Goal: Transaction & Acquisition: Purchase product/service

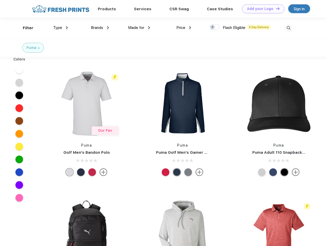
scroll to position [0, 0]
click at [261, 9] on link "Add your Logo Design Tool" at bounding box center [263, 8] width 42 height 9
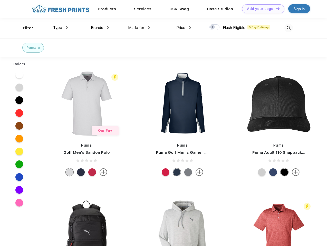
click at [0, 0] on div "Design Tool" at bounding box center [0, 0] width 0 height 0
click at [275, 8] on link "Add your Logo Design Tool" at bounding box center [263, 8] width 42 height 9
click at [25, 28] on div "Filter" at bounding box center [28, 28] width 11 height 6
click at [61, 28] on span "Type" at bounding box center [57, 27] width 9 height 5
click at [100, 28] on span "Brands" at bounding box center [97, 27] width 12 height 5
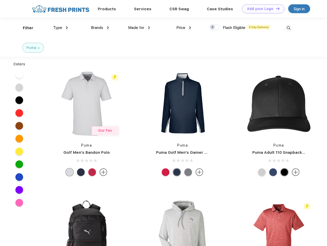
click at [139, 28] on span "Made for" at bounding box center [136, 27] width 16 height 5
click at [184, 28] on span "Price" at bounding box center [180, 27] width 9 height 5
click at [214, 27] on div at bounding box center [214, 27] width 10 height 6
click at [213, 27] on input "checkbox" at bounding box center [210, 25] width 3 height 3
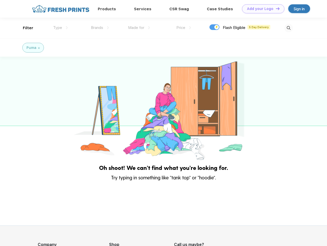
click at [288, 28] on img at bounding box center [288, 28] width 8 height 8
